Goal: Transaction & Acquisition: Purchase product/service

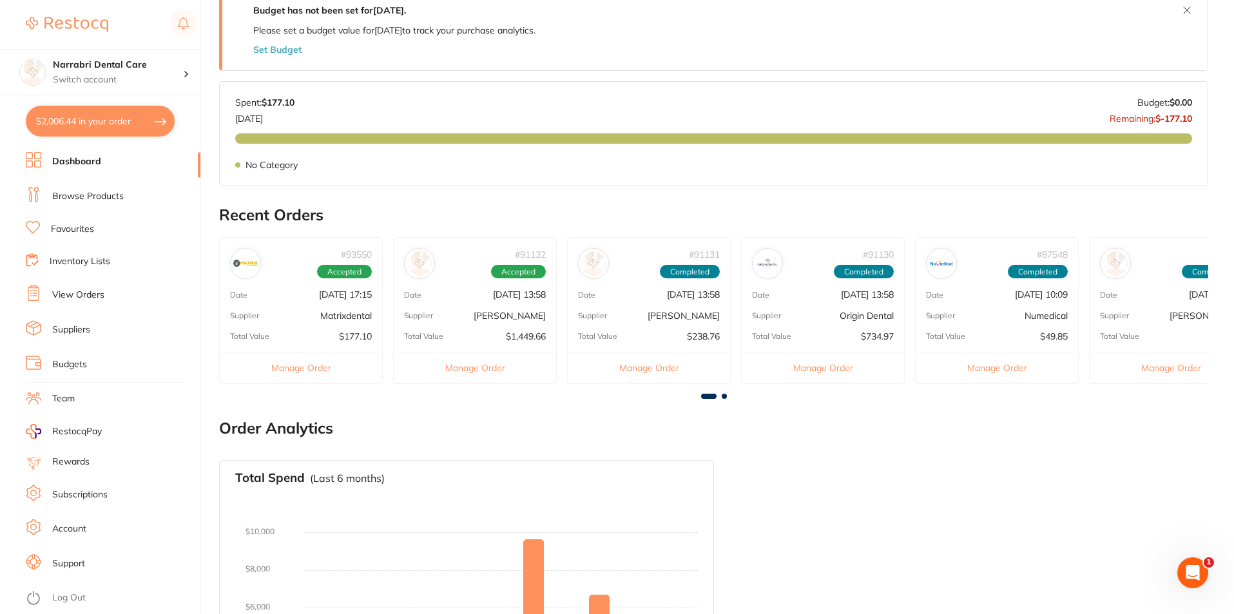
click at [99, 118] on button "$2,006.44 in your order" at bounding box center [100, 121] width 149 height 31
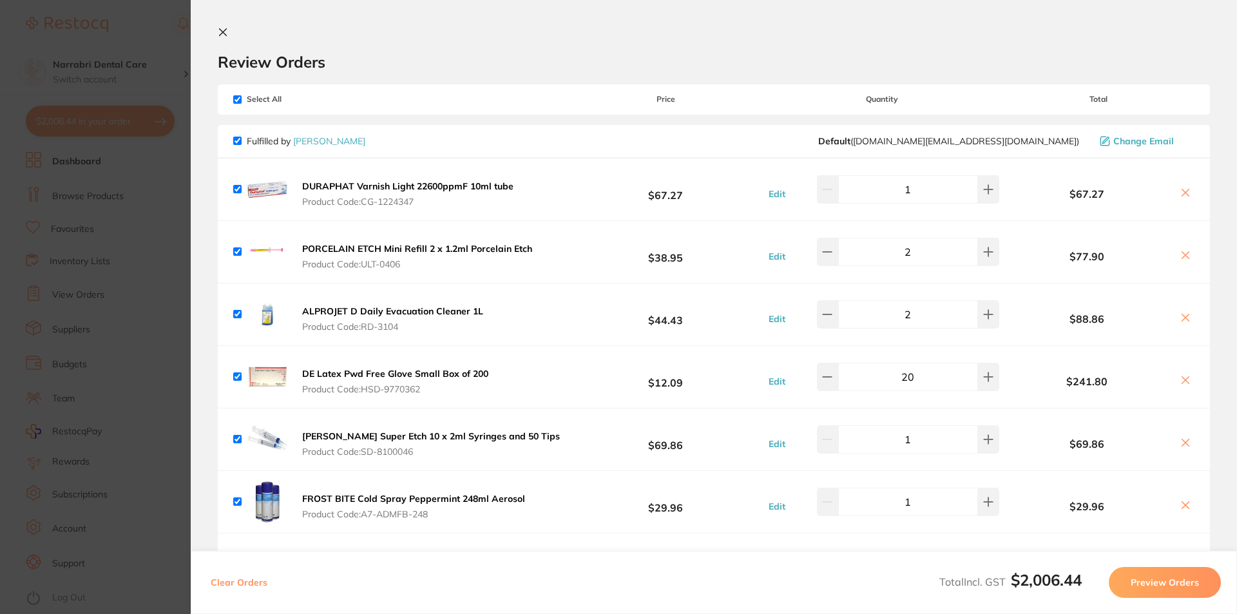
click at [1182, 443] on icon at bounding box center [1185, 442] width 7 height 7
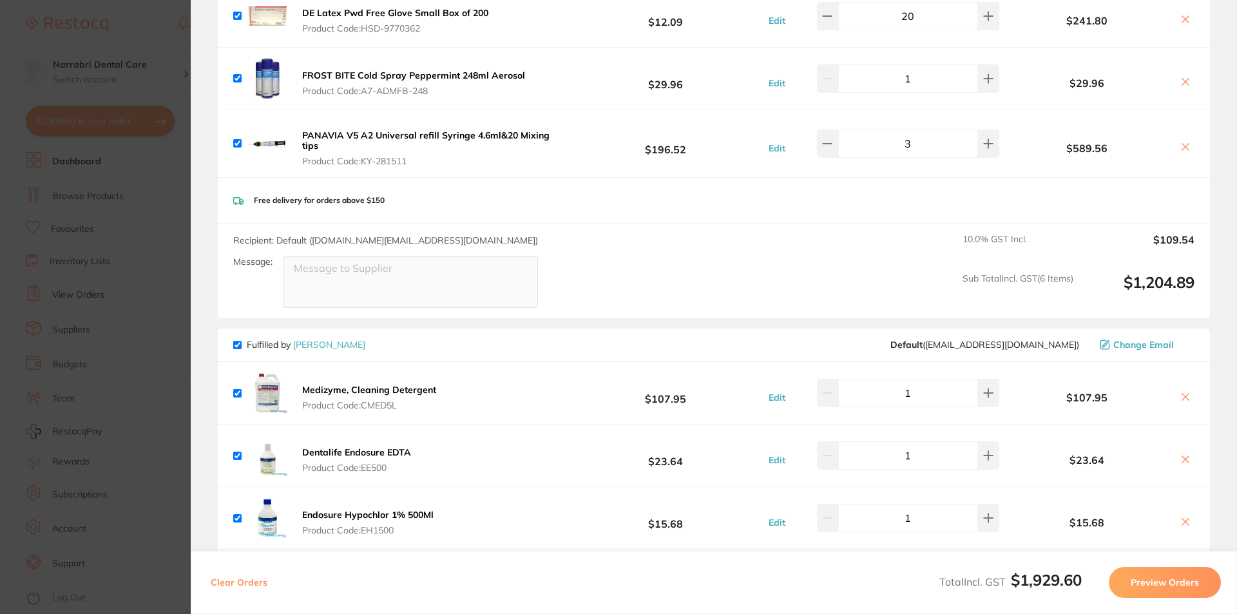
scroll to position [387, 0]
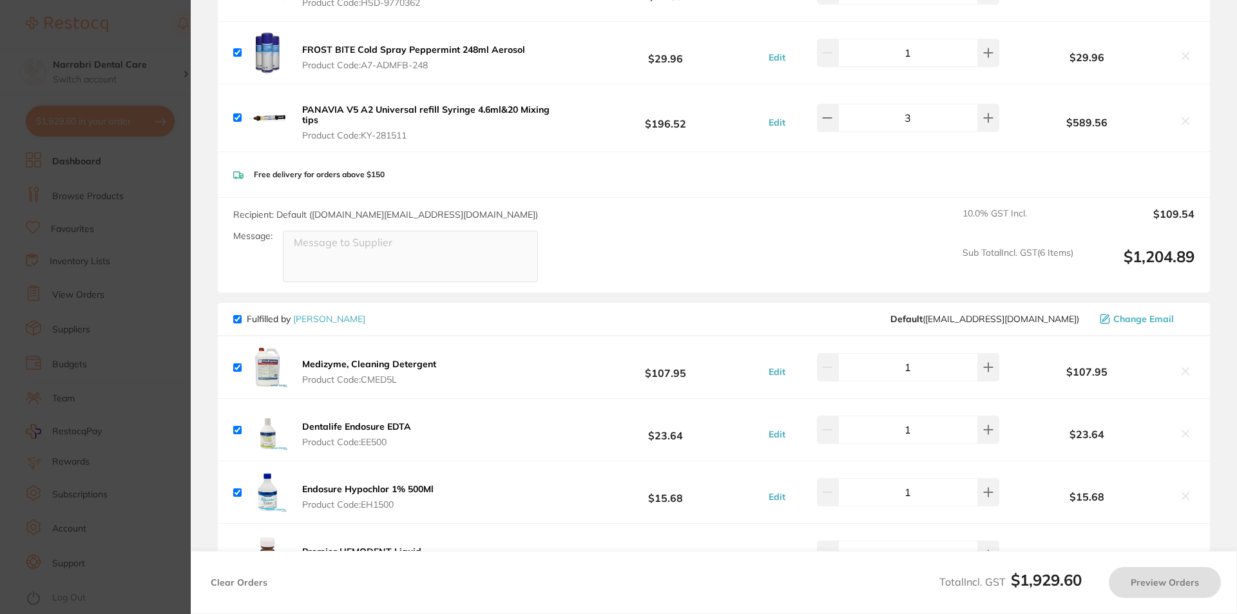
checkbox input "true"
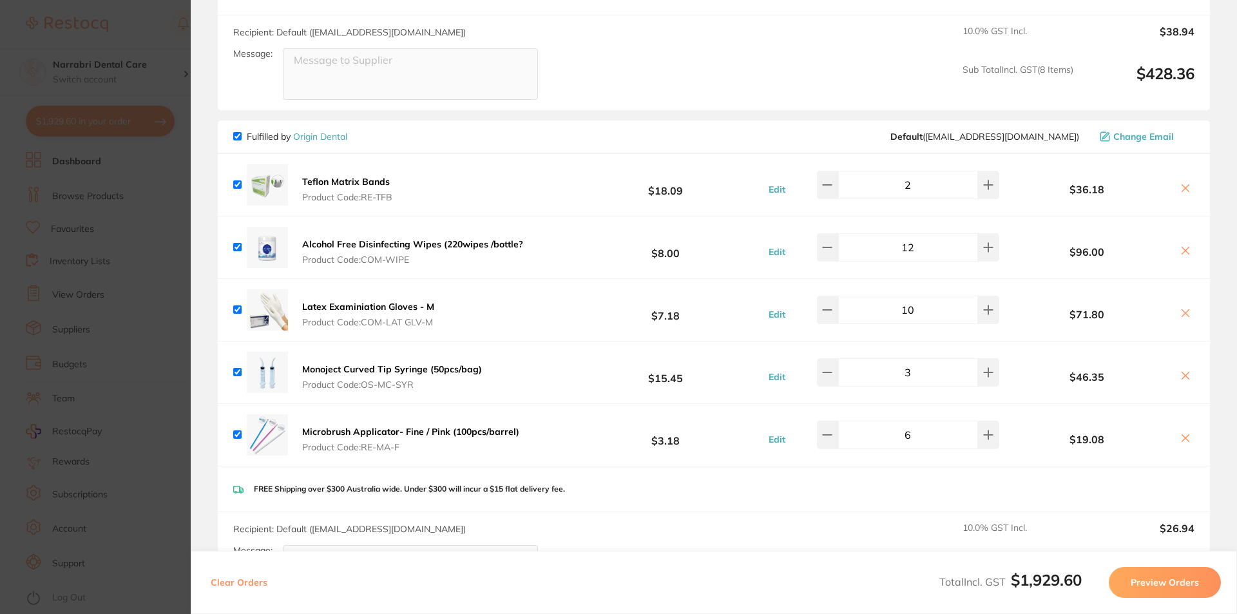
scroll to position [1342, 0]
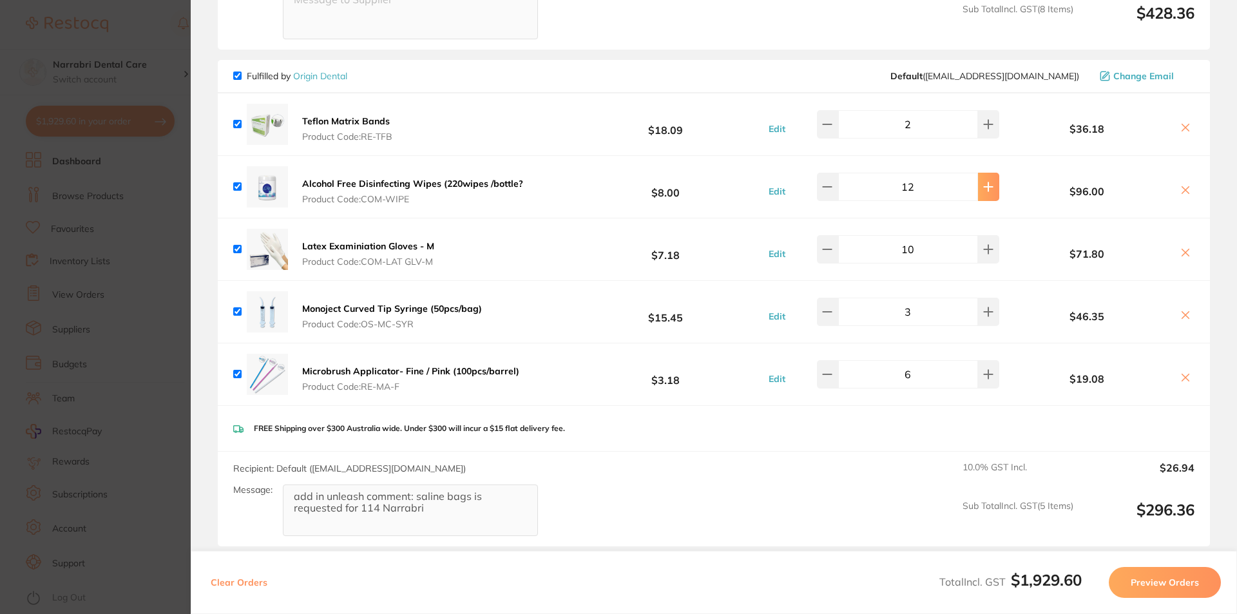
click at [990, 173] on button at bounding box center [988, 187] width 21 height 28
type input "15"
